Goal: Check status: Check status

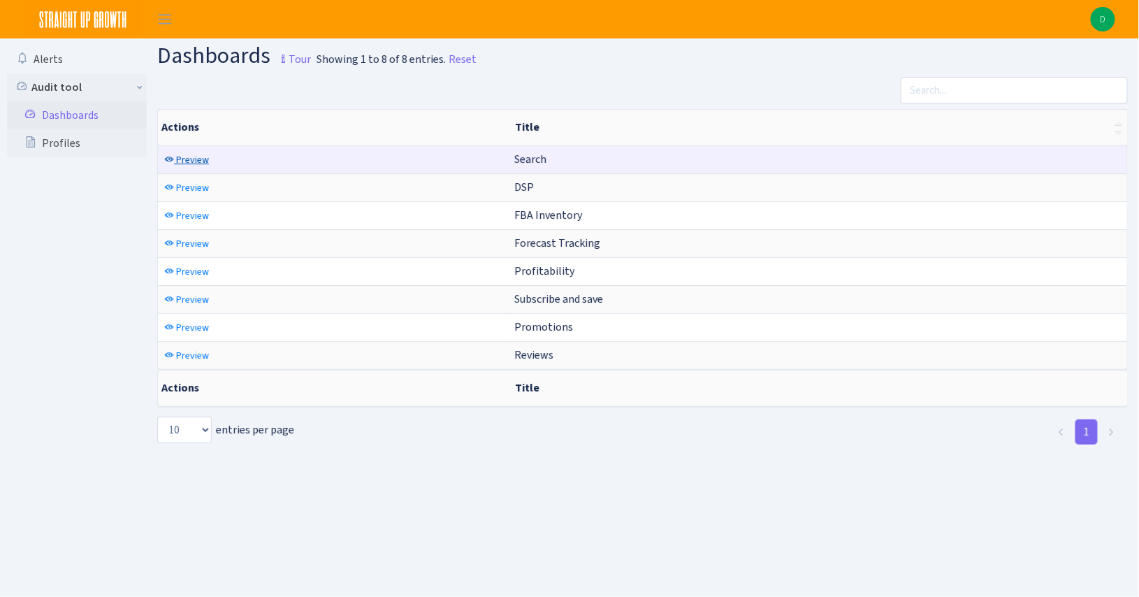
click at [193, 156] on span "Preview" at bounding box center [192, 159] width 33 height 13
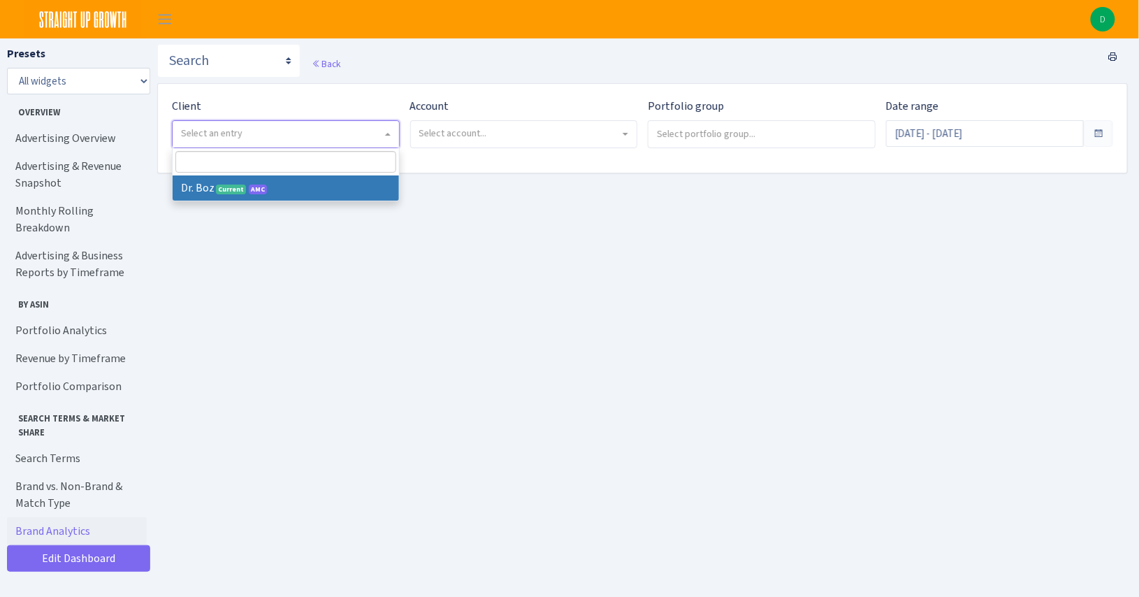
click at [253, 137] on span "Select an entry" at bounding box center [281, 133] width 201 height 14
select select "384"
select select
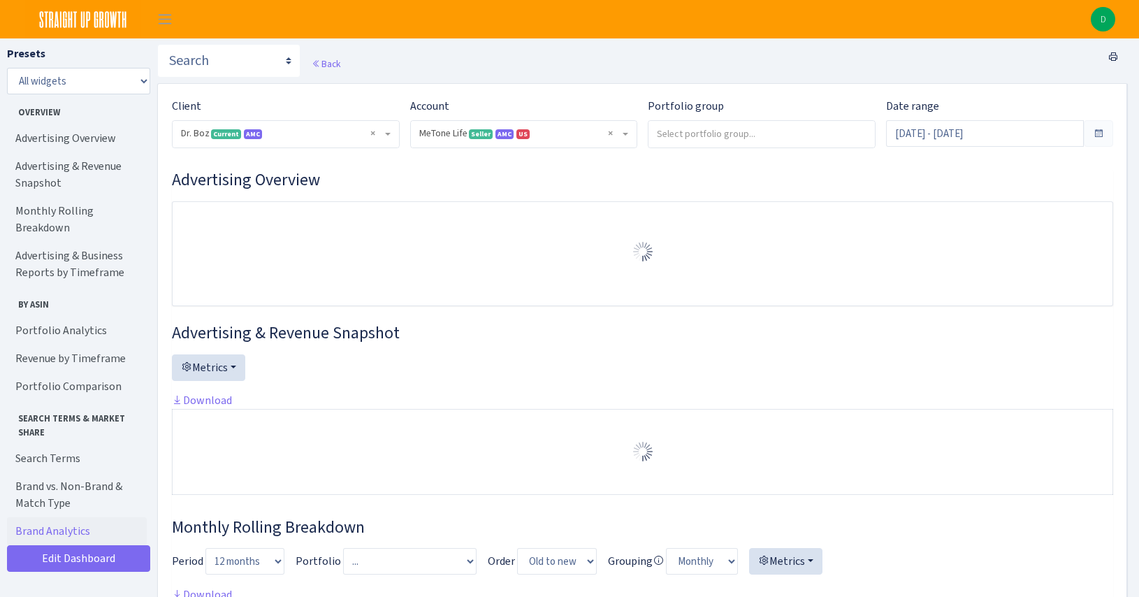
select select "4027858771710372"
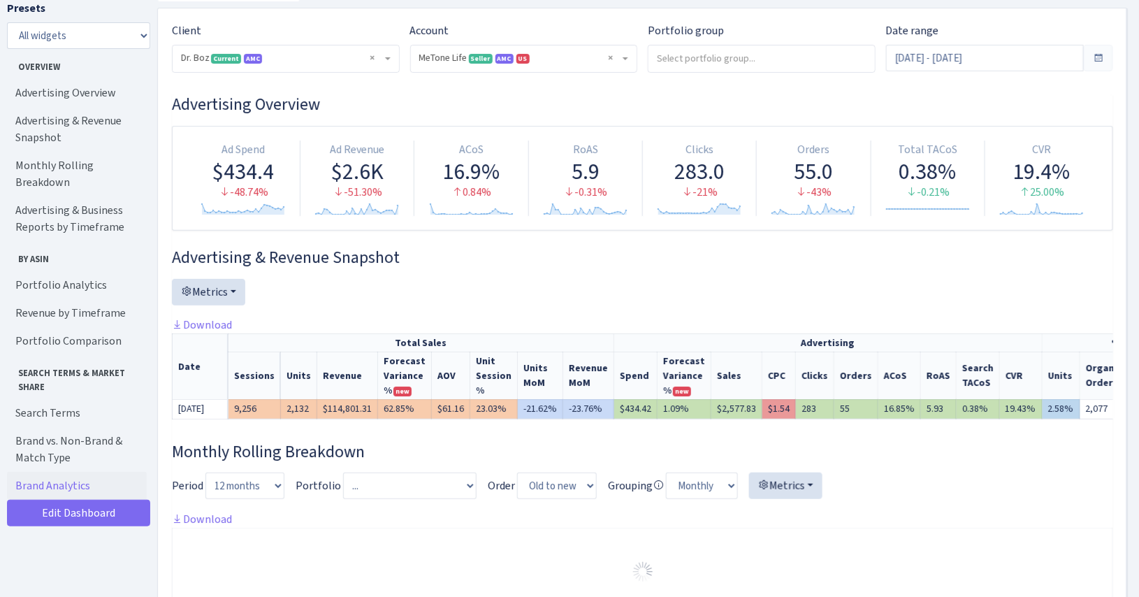
scroll to position [0, 3]
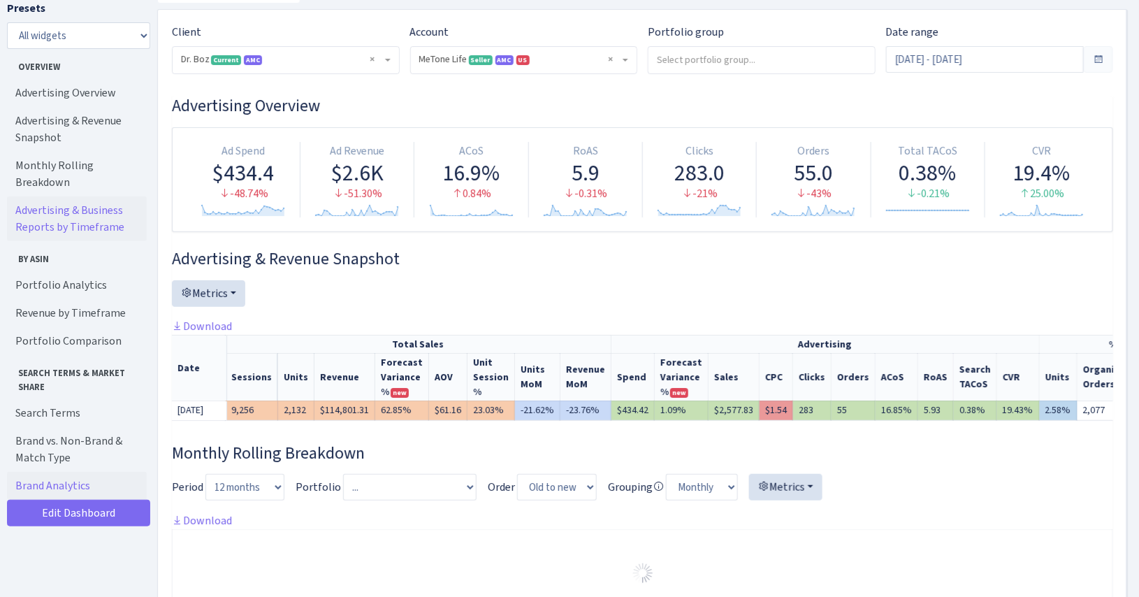
click at [96, 196] on link "Advertising & Business Reports by Timeframe" at bounding box center [77, 218] width 140 height 45
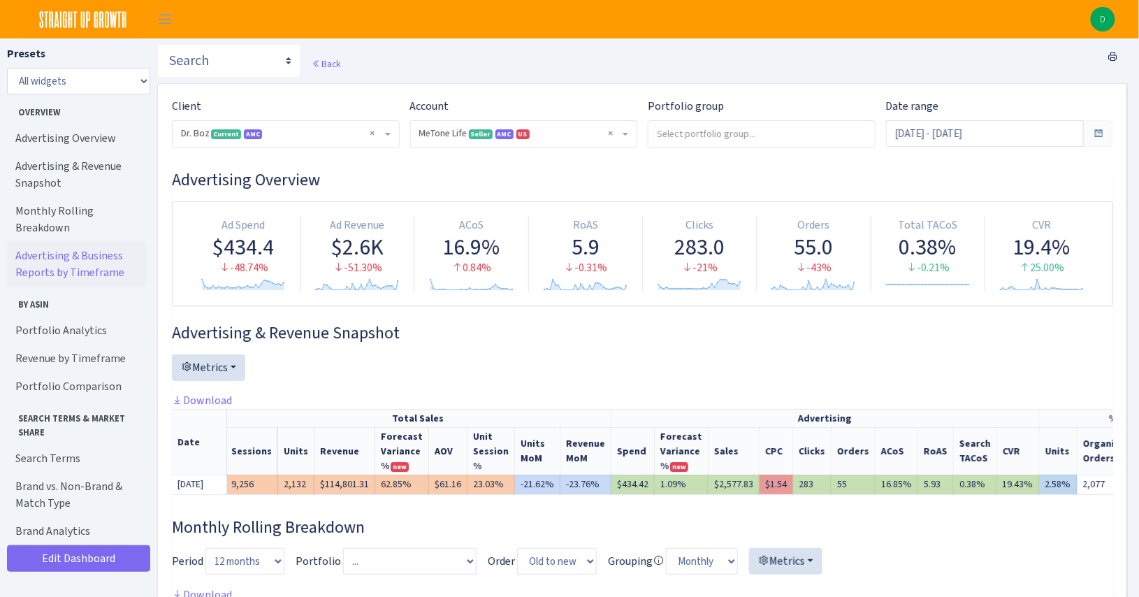
scroll to position [78, 0]
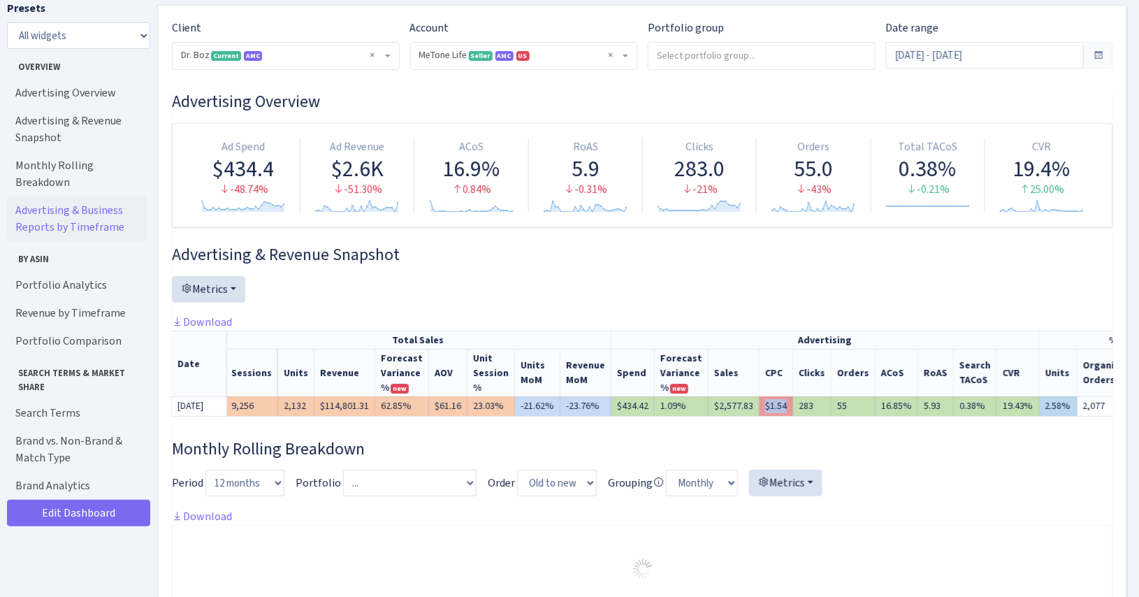
drag, startPoint x: 771, startPoint y: 406, endPoint x: 742, endPoint y: 408, distance: 29.4
click at [759, 408] on td "$1.54" at bounding box center [776, 406] width 34 height 20
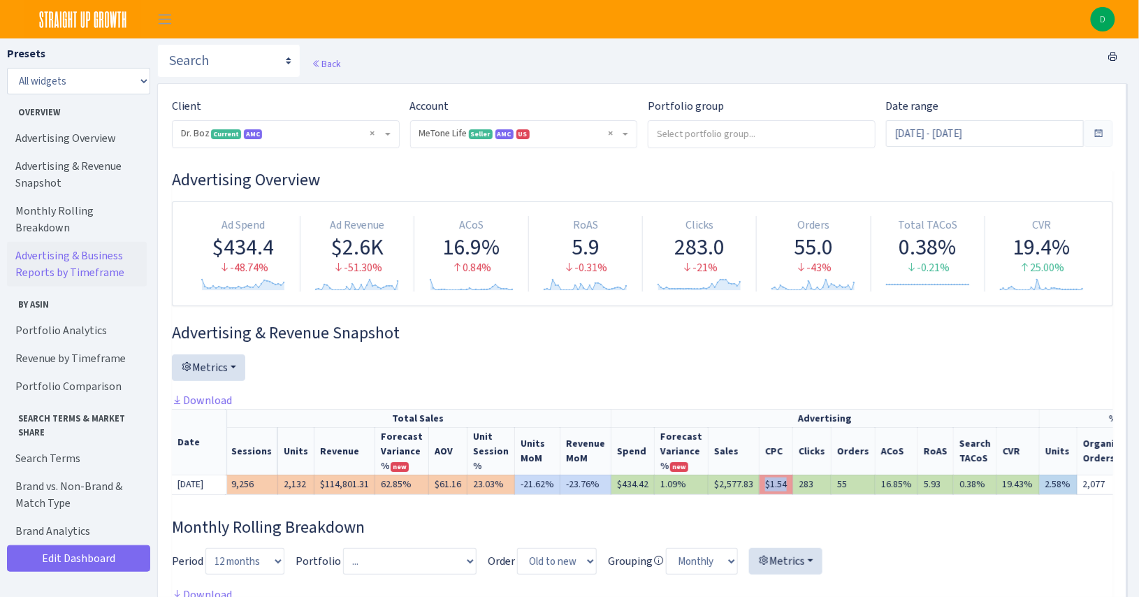
scroll to position [0, 0]
